Goal: Information Seeking & Learning: Learn about a topic

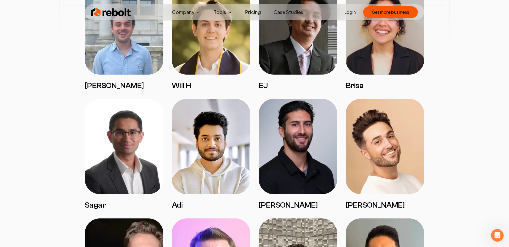
scroll to position [1043, 0]
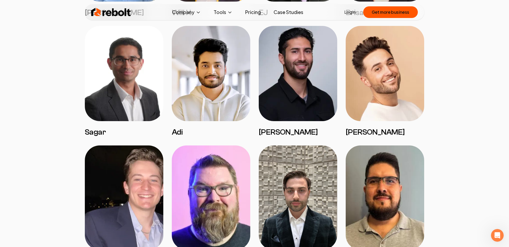
click at [142, 83] on img at bounding box center [124, 73] width 78 height 95
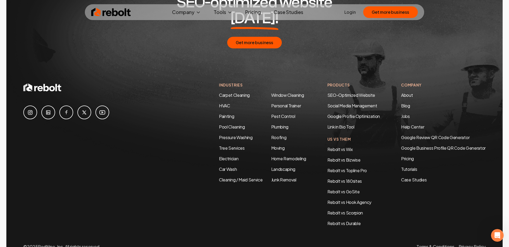
scroll to position [1876, 0]
click at [287, 177] on link "Junk Removal" at bounding box center [283, 180] width 25 height 6
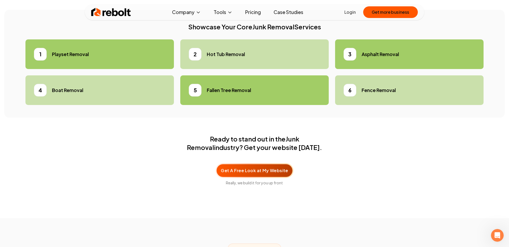
scroll to position [1555, 0]
drag, startPoint x: 258, startPoint y: 96, endPoint x: 256, endPoint y: 90, distance: 5.7
click at [258, 69] on li "2 Hot Tub Removal" at bounding box center [254, 55] width 148 height 30
click at [251, 61] on div "2 Hot Tub Removal" at bounding box center [254, 54] width 131 height 13
click at [232, 58] on h5 "Hot Tub Removal" at bounding box center [226, 54] width 38 height 7
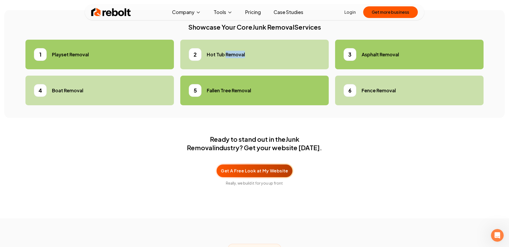
click at [232, 58] on h5 "Hot Tub Removal" at bounding box center [226, 54] width 38 height 7
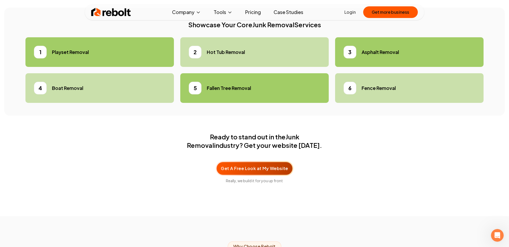
click at [238, 29] on h4 "Showcase Your Core Junk Removal Services" at bounding box center [254, 24] width 458 height 8
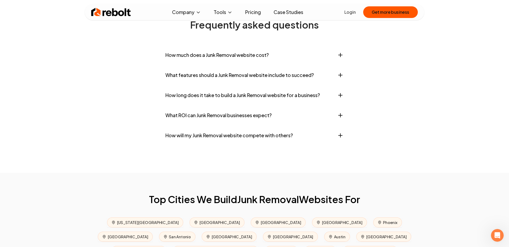
scroll to position [2127, 0]
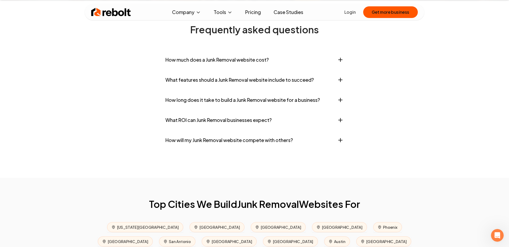
click at [227, 68] on button "How much does a Junk Removal website cost?" at bounding box center [254, 60] width 178 height 16
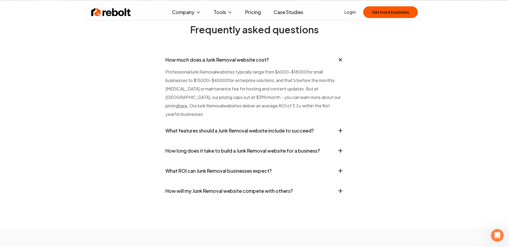
click at [199, 68] on button "How much does a Junk Removal website cost?" at bounding box center [254, 60] width 178 height 16
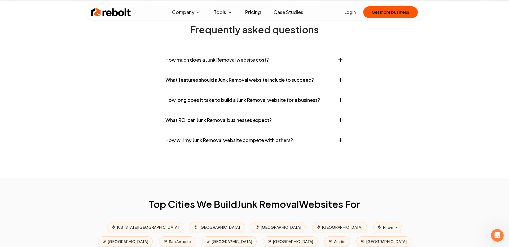
click at [186, 88] on button "What features should a Junk Removal website include to succeed?" at bounding box center [254, 80] width 178 height 16
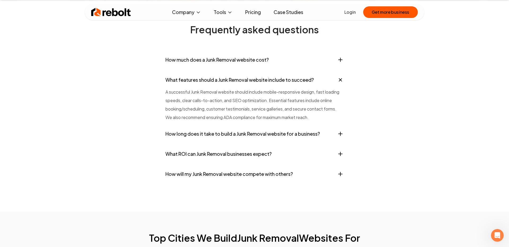
click at [220, 162] on button "What ROI can Junk Removal businesses expect?" at bounding box center [254, 154] width 178 height 16
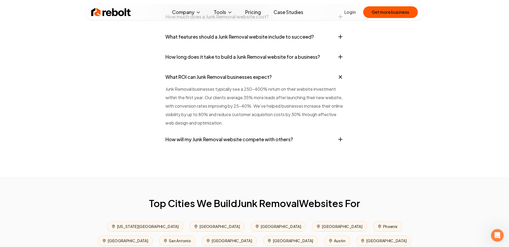
scroll to position [2170, 0]
click at [223, 148] on button "How will my Junk Removal website compete with others?" at bounding box center [254, 140] width 178 height 16
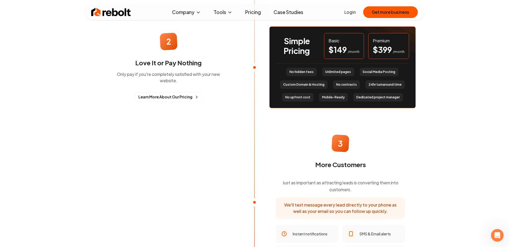
scroll to position [0, 0]
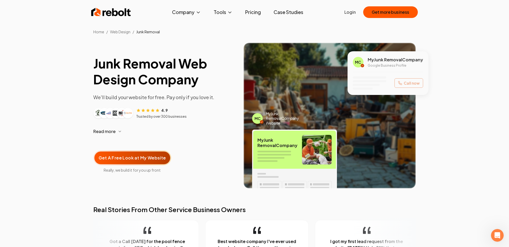
click at [285, 14] on link "Case Studies" at bounding box center [288, 12] width 38 height 11
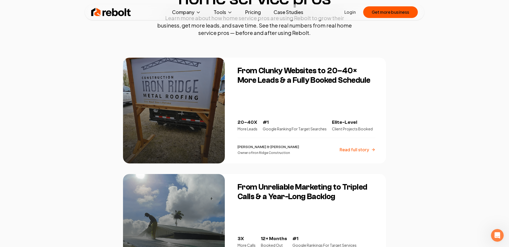
scroll to position [59, 0]
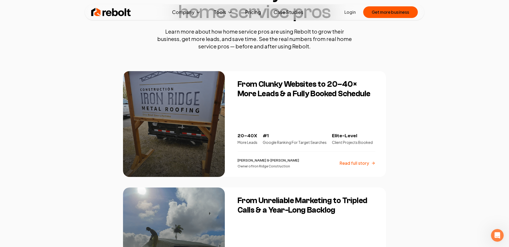
click at [362, 164] on p "Read full story" at bounding box center [353, 163] width 29 height 6
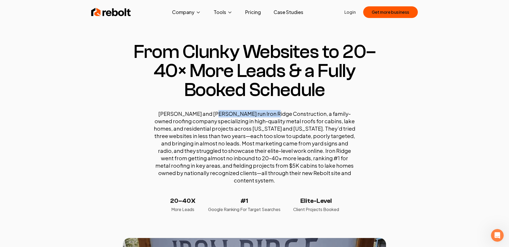
drag, startPoint x: 207, startPoint y: 113, endPoint x: 265, endPoint y: 113, distance: 57.5
click at [265, 113] on p "[PERSON_NAME] and [PERSON_NAME] run Iron Ridge Construction, a family-owned roo…" at bounding box center [254, 147] width 201 height 74
copy p "[PERSON_NAME] Construction"
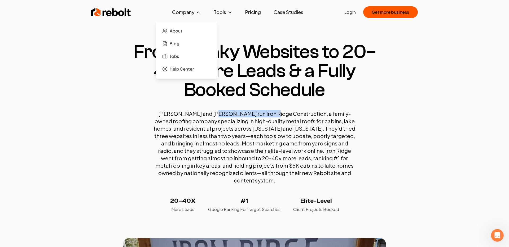
click at [185, 11] on button "Company" at bounding box center [186, 12] width 37 height 11
click at [176, 46] on span "Blog" at bounding box center [175, 44] width 10 height 6
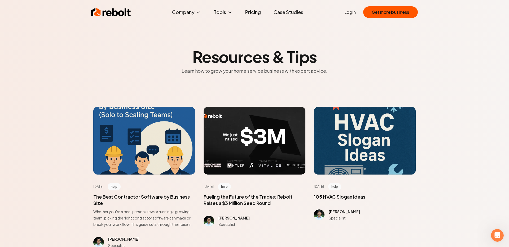
click at [245, 14] on link "Pricing" at bounding box center [253, 12] width 24 height 11
